Goal: Task Accomplishment & Management: Manage account settings

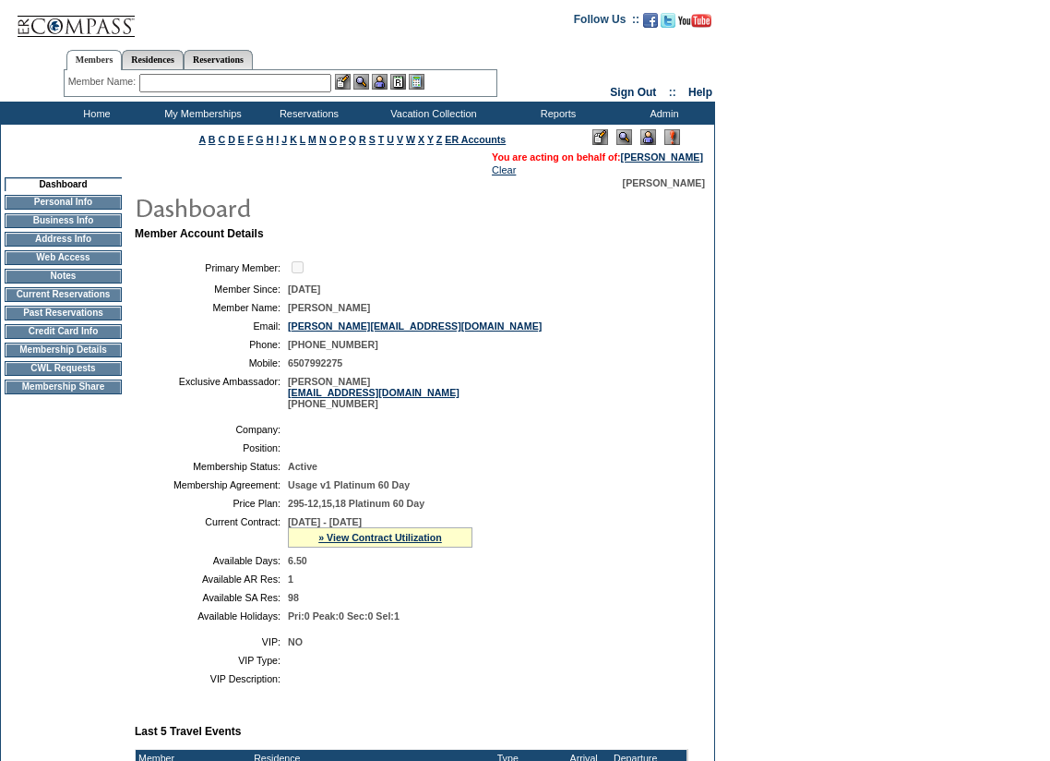
click at [868, 289] on form "Follow Us ::" at bounding box center [525, 618] width 1050 height 1237
click at [905, 687] on form "Follow Us ::" at bounding box center [525, 618] width 1050 height 1237
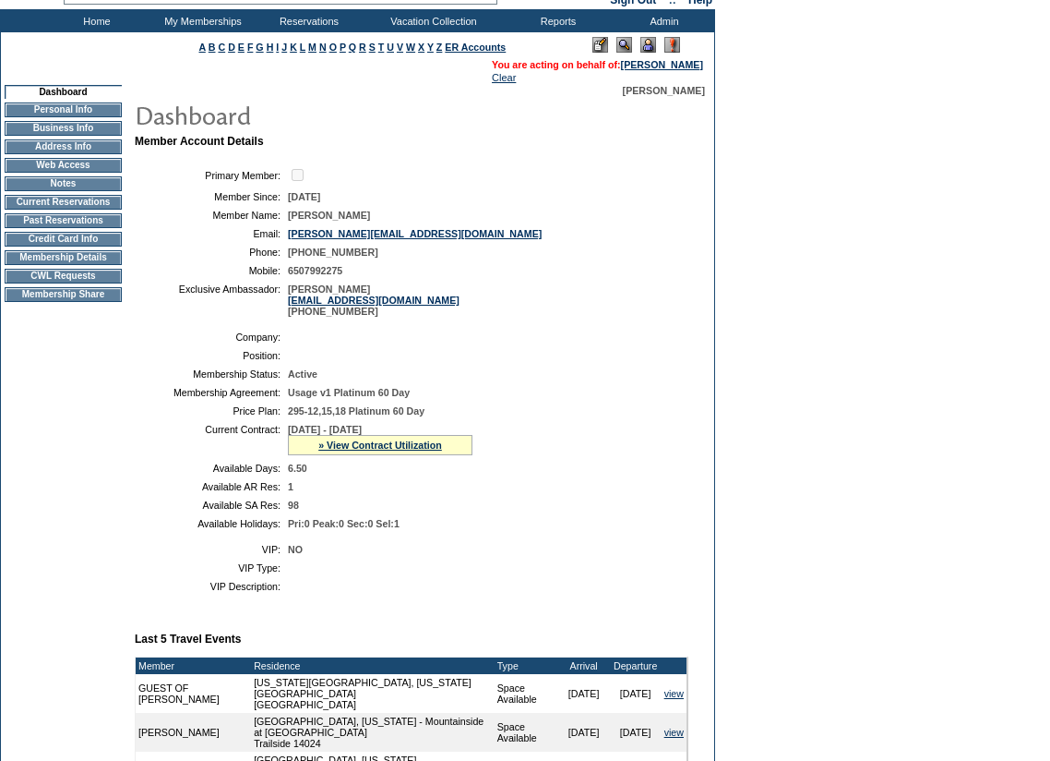
scroll to position [185, 0]
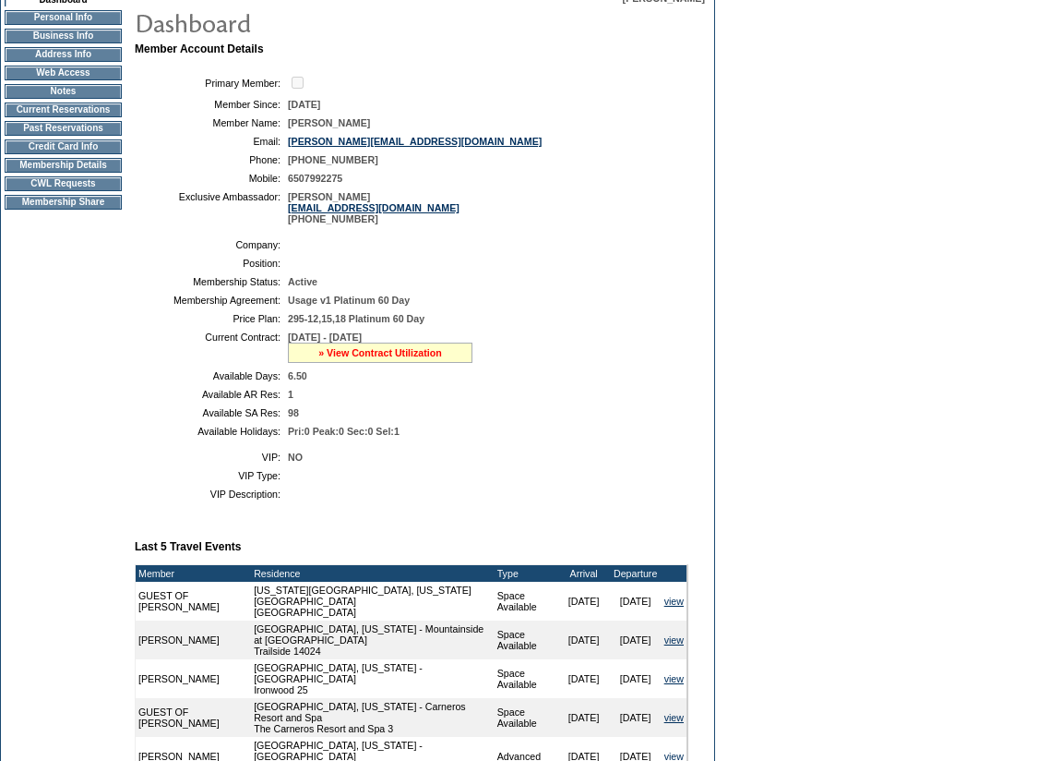
click at [404, 358] on link "» View Contract Utilization" at bounding box center [380, 352] width 124 height 11
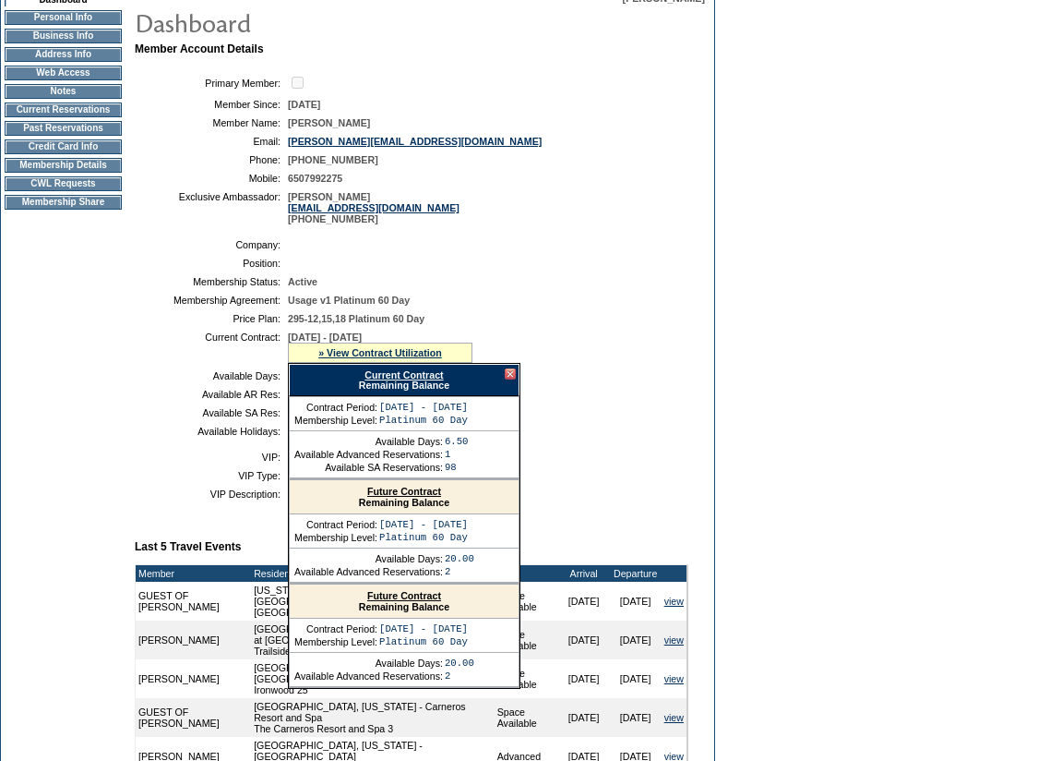
click at [407, 380] on link "Current Contract" at bounding box center [404, 374] width 78 height 11
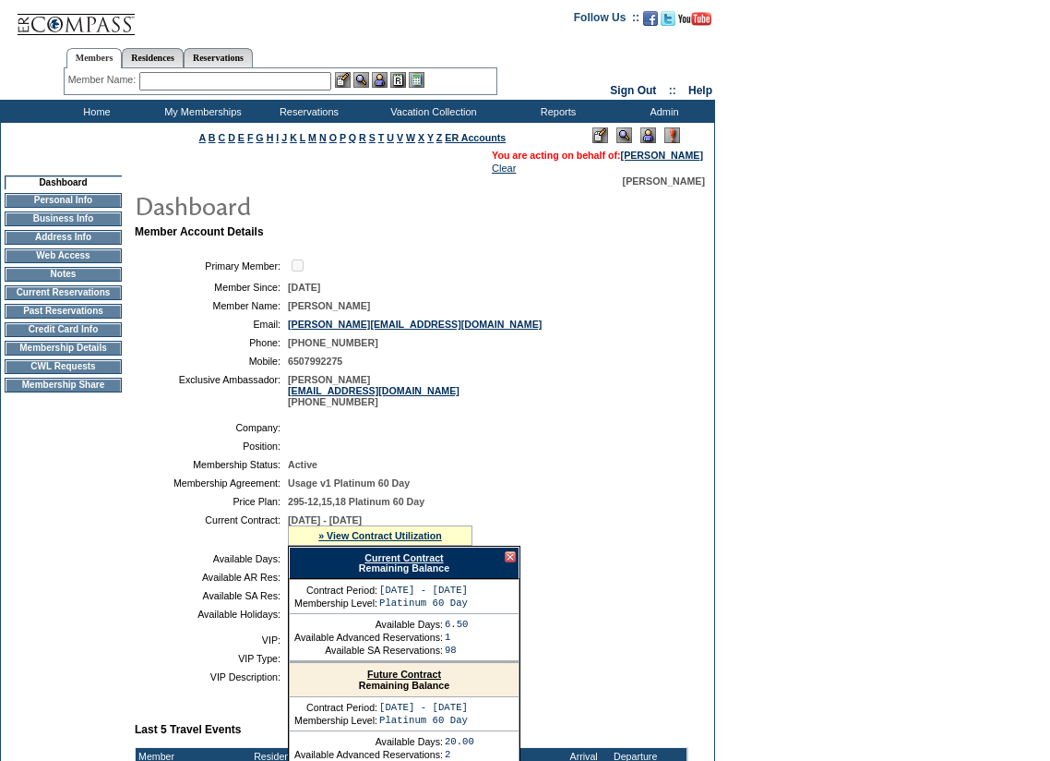
scroll to position [0, 0]
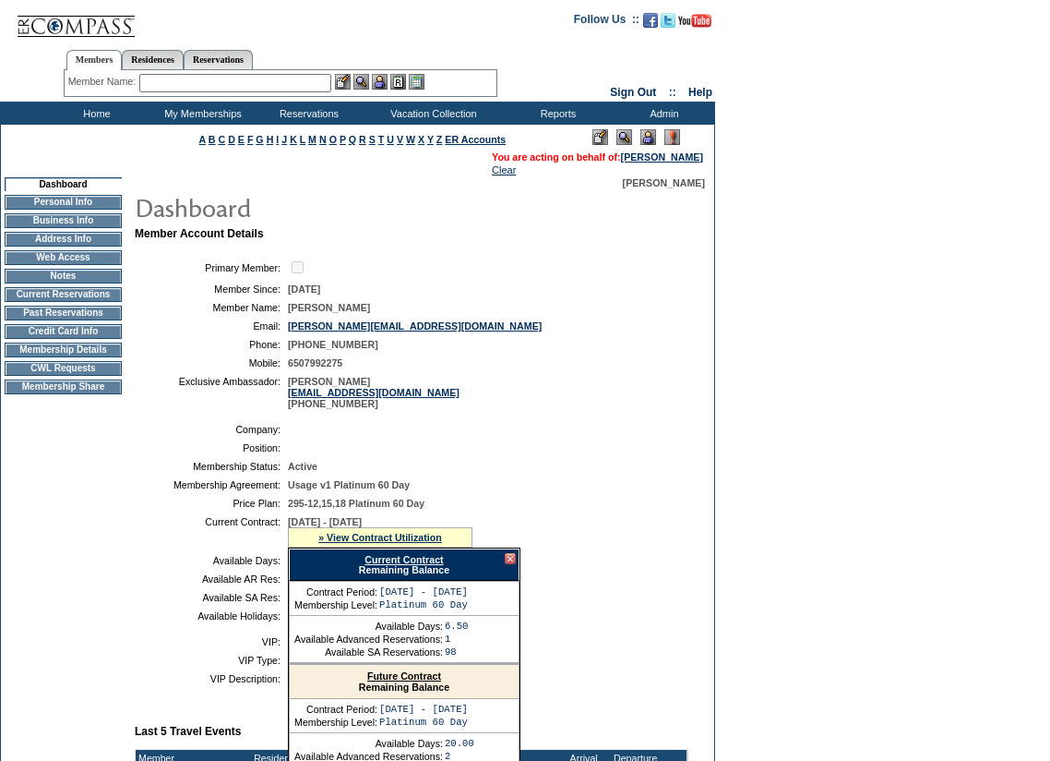
click at [273, 90] on input "text" at bounding box center [235, 83] width 192 height 18
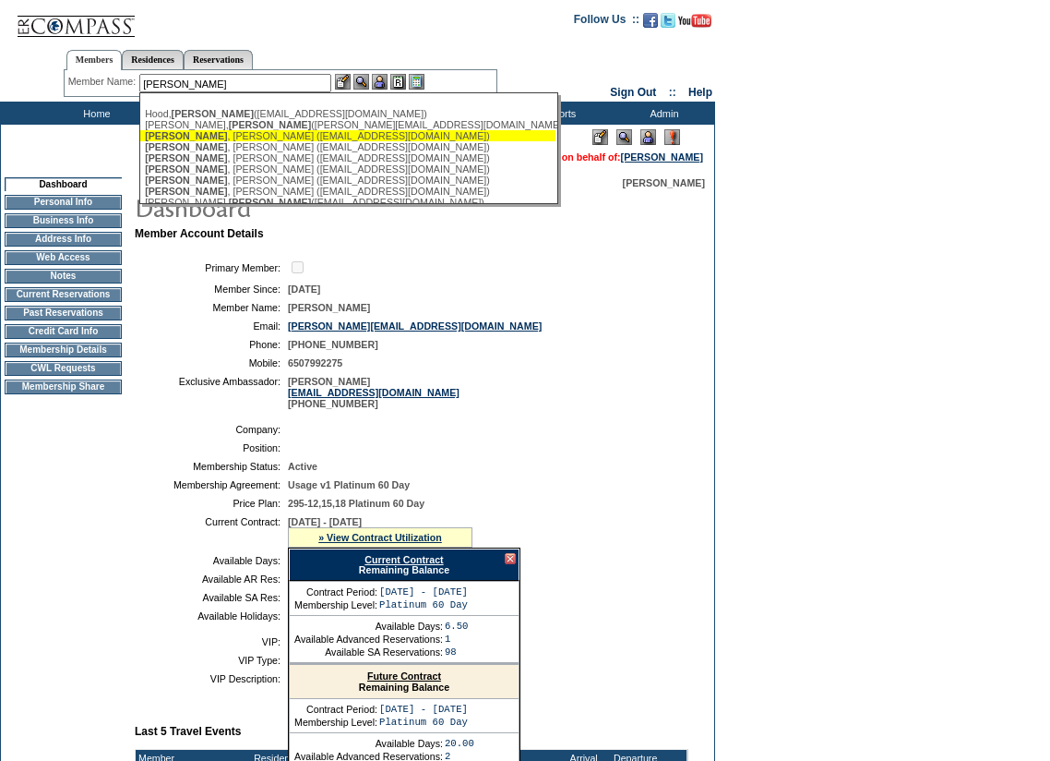
click at [258, 138] on div "[PERSON_NAME] ([EMAIL_ADDRESS][DOMAIN_NAME])" at bounding box center [348, 135] width 406 height 11
type input "[PERSON_NAME] ([EMAIL_ADDRESS][DOMAIN_NAME])"
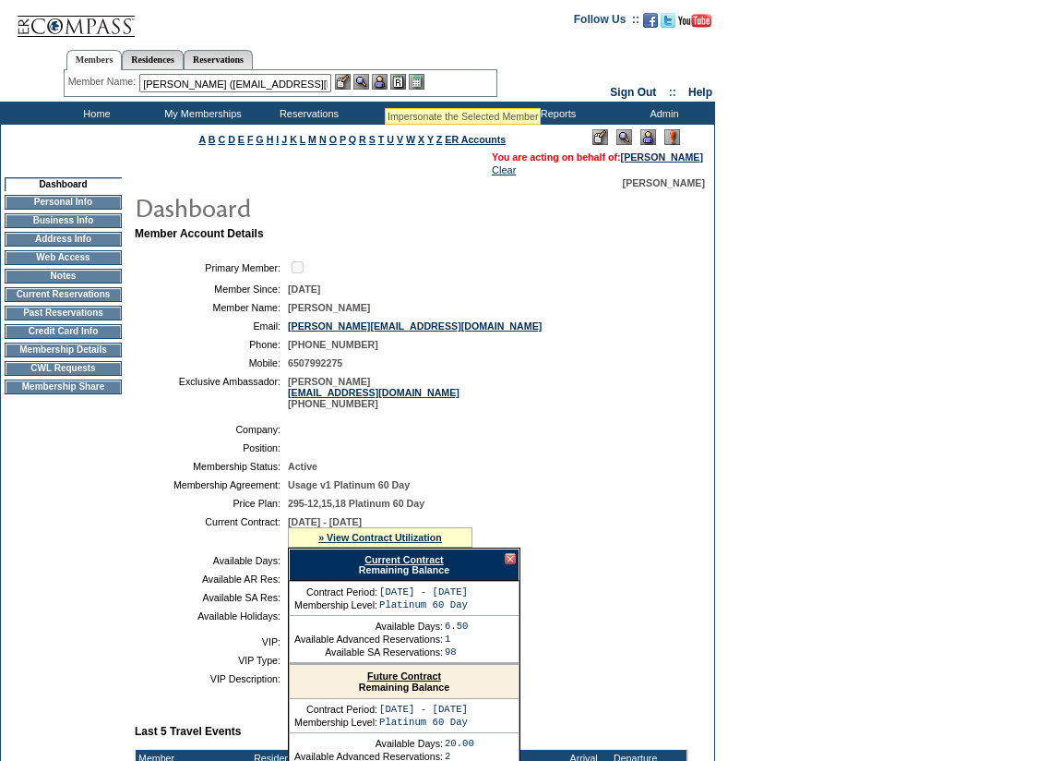
click at [385, 85] on img at bounding box center [380, 82] width 16 height 16
click at [366, 81] on img at bounding box center [362, 82] width 16 height 16
